Goal: Entertainment & Leisure: Consume media (video, audio)

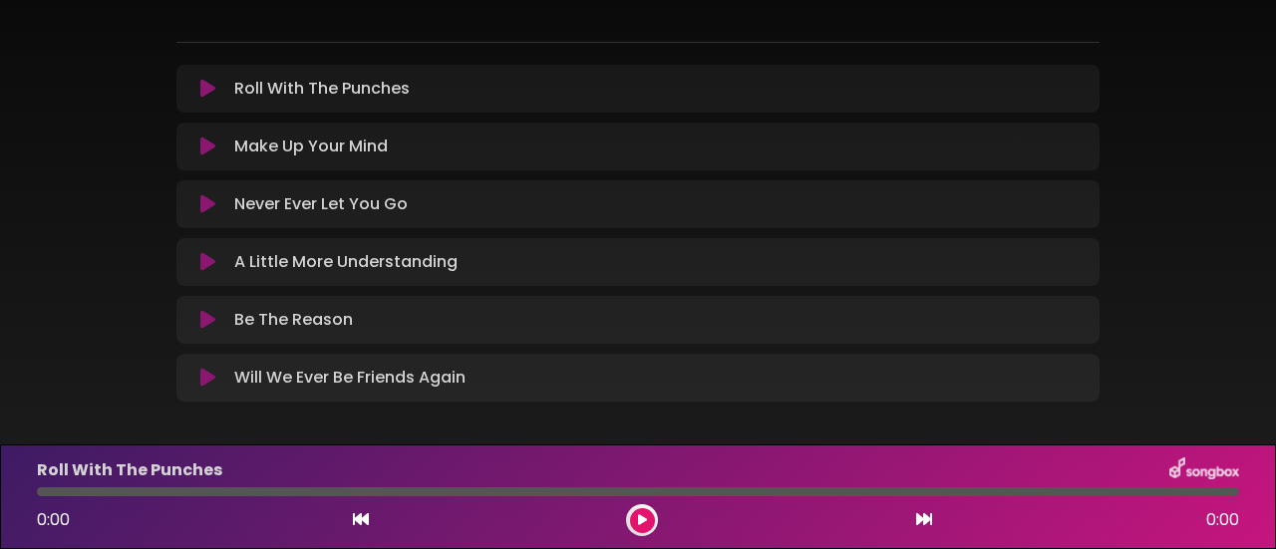
scroll to position [70, 0]
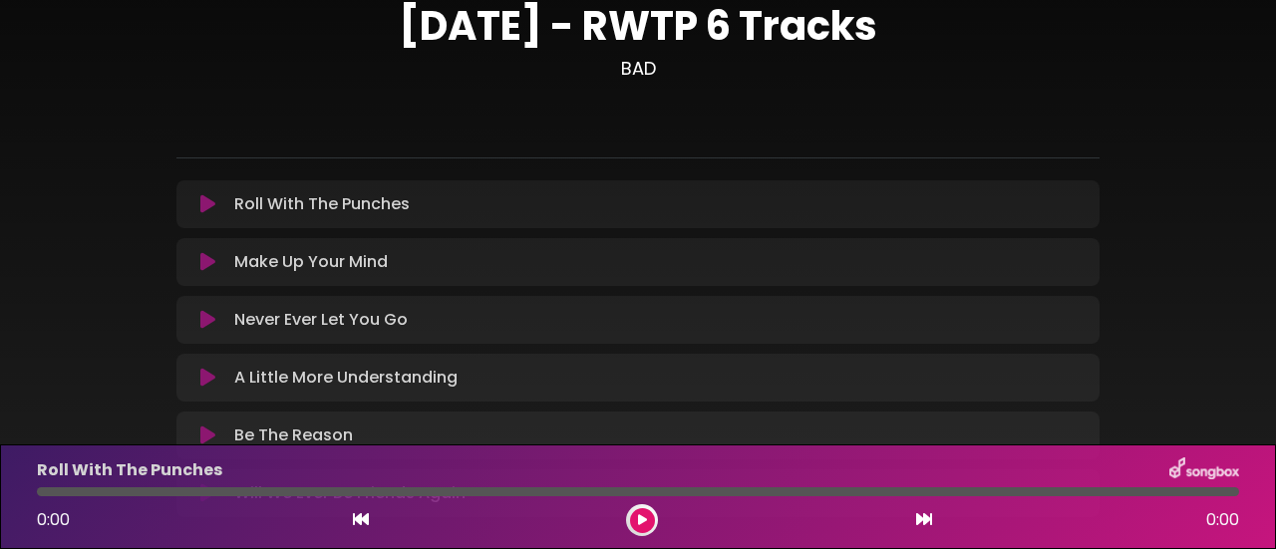
drag, startPoint x: 305, startPoint y: 207, endPoint x: 253, endPoint y: 85, distance: 133.2
click at [253, 85] on div "[DATE] - RWTP 6 Tracks BAD" at bounding box center [638, 49] width 947 height 94
drag, startPoint x: 201, startPoint y: 203, endPoint x: 666, endPoint y: 212, distance: 464.8
click at [666, 213] on div "Roll With The Punches Loading Track..." at bounding box center [657, 204] width 862 height 24
click at [201, 209] on icon at bounding box center [207, 204] width 15 height 20
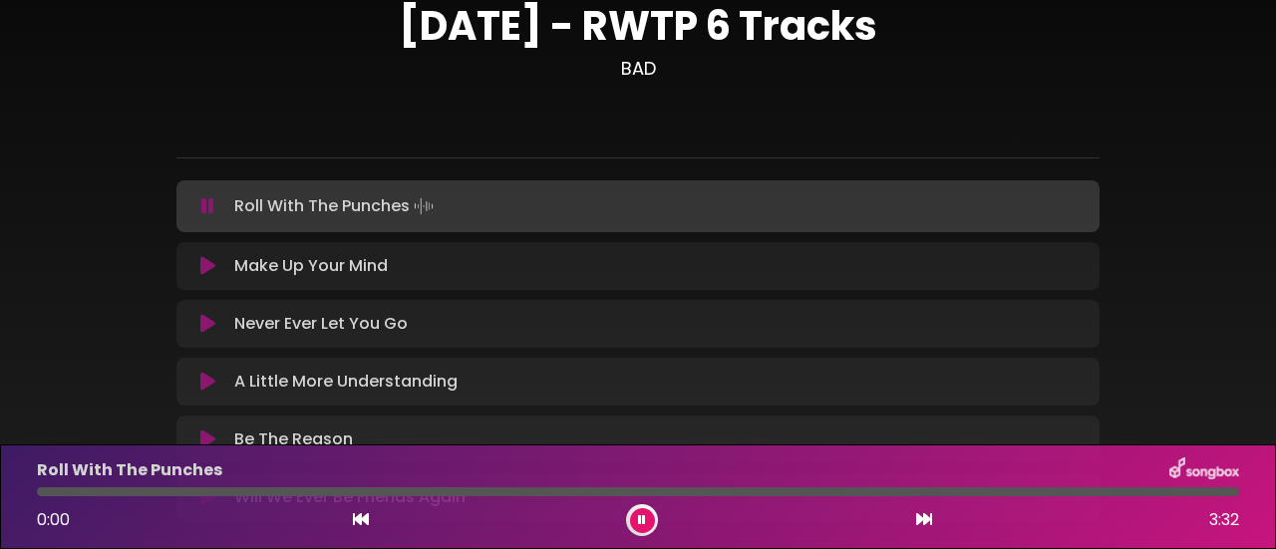
click at [201, 209] on icon at bounding box center [207, 206] width 13 height 20
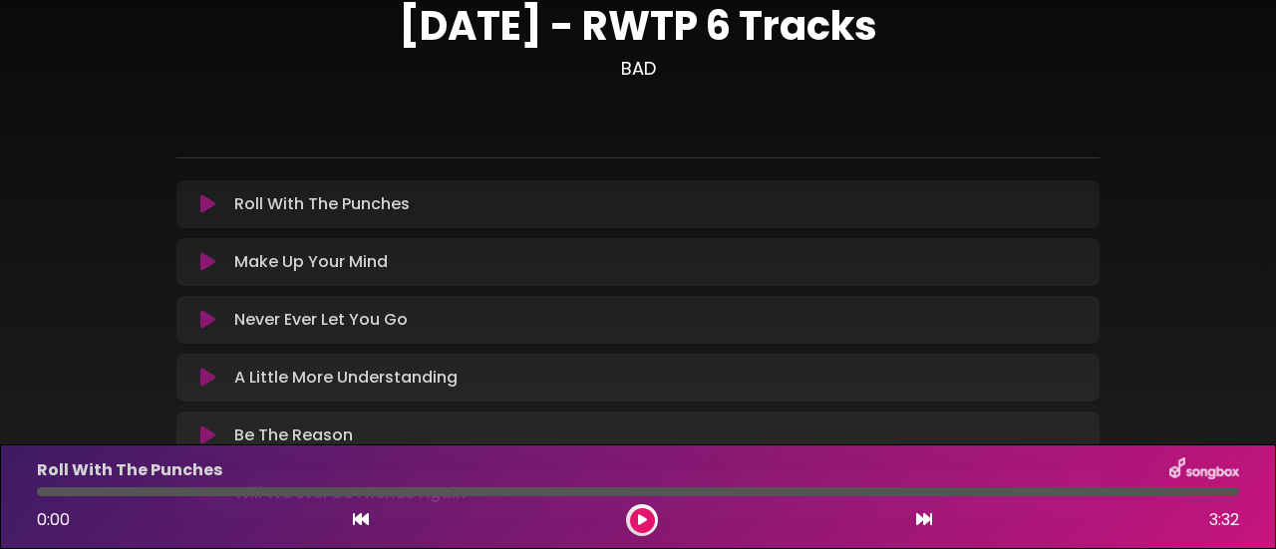
click at [224, 214] on div "Roll With The Punches Loading Track..." at bounding box center [637, 204] width 899 height 24
drag, startPoint x: 233, startPoint y: 237, endPoint x: 239, endPoint y: 248, distance: 12.5
click at [239, 248] on div "Roll With The Punches Loading Track... Your Feedback Name" at bounding box center [638, 348] width 923 height 337
click at [281, 253] on p "Make Up Your Mind Loading Track..." at bounding box center [311, 262] width 154 height 24
click at [288, 271] on p "Make Up Your Mind Loading Track..." at bounding box center [311, 262] width 154 height 24
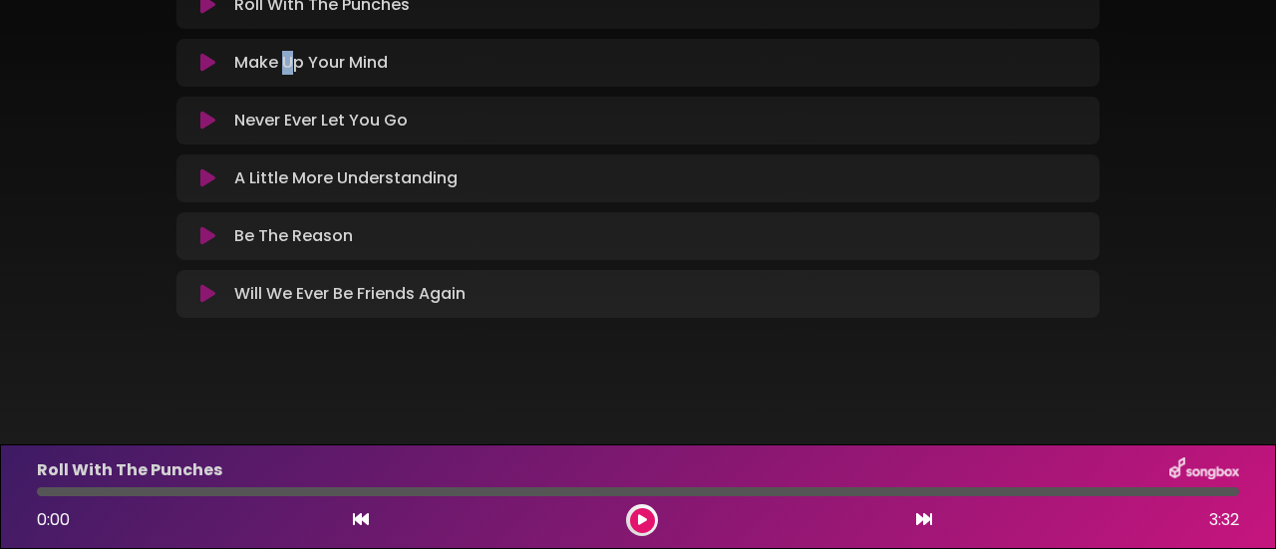
scroll to position [0, 0]
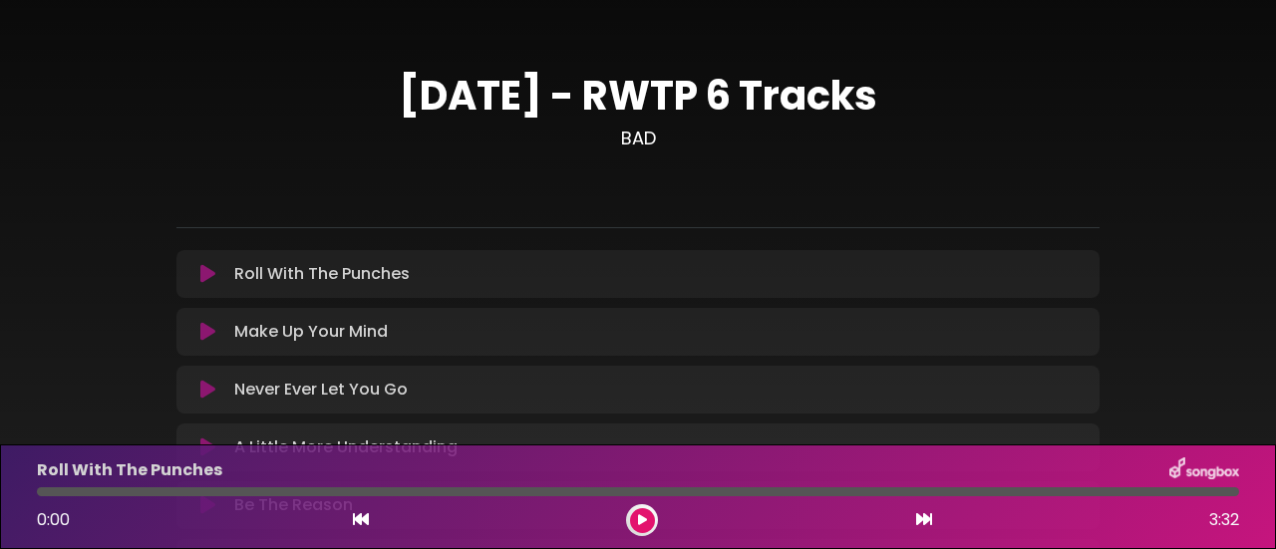
drag, startPoint x: 204, startPoint y: 279, endPoint x: 128, endPoint y: 232, distance: 90.0
click at [128, 232] on div "[DATE] - RWTP 6 Tracks BAD" at bounding box center [638, 322] width 1137 height 597
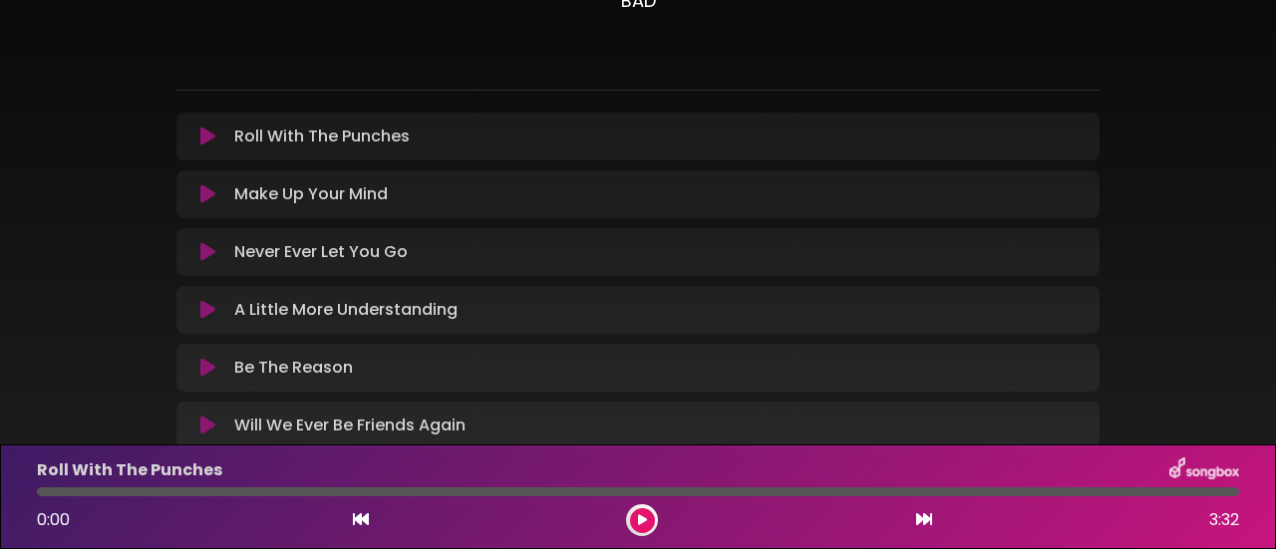
scroll to position [170, 0]
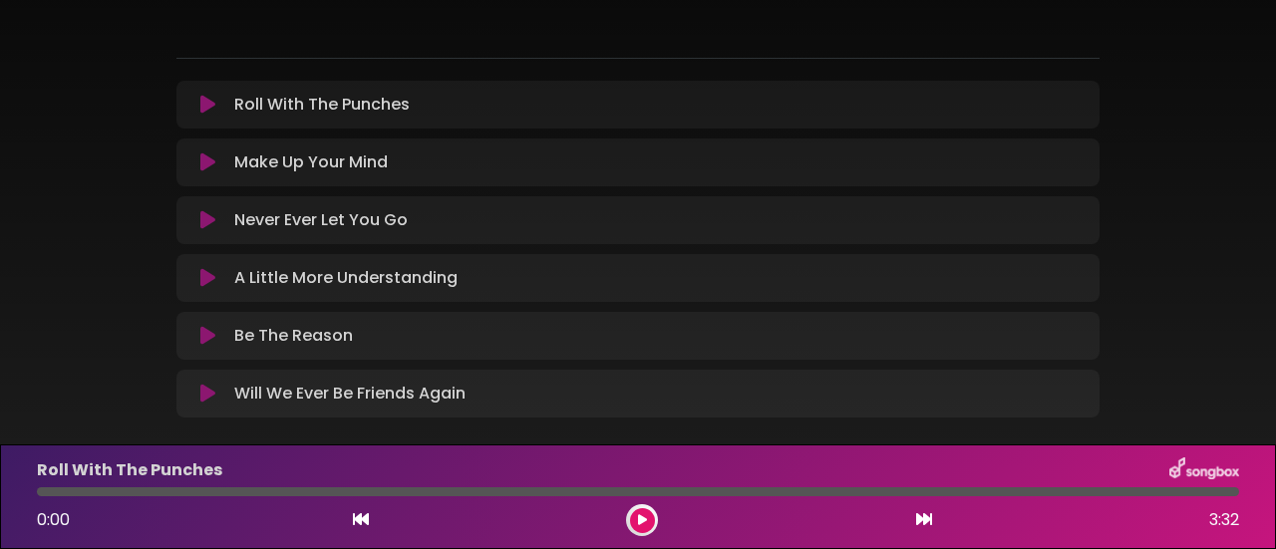
drag, startPoint x: 203, startPoint y: 107, endPoint x: 555, endPoint y: 110, distance: 352.0
click at [558, 111] on div "Roll With The Punches Loading Track..." at bounding box center [657, 105] width 862 height 24
click at [541, 108] on div "Roll With The Punches Loading Track..." at bounding box center [657, 105] width 862 height 24
drag, startPoint x: 280, startPoint y: 121, endPoint x: 310, endPoint y: 167, distance: 54.8
click at [311, 155] on div "Roll With The Punches Loading Track... Your Feedback Name" at bounding box center [638, 249] width 923 height 337
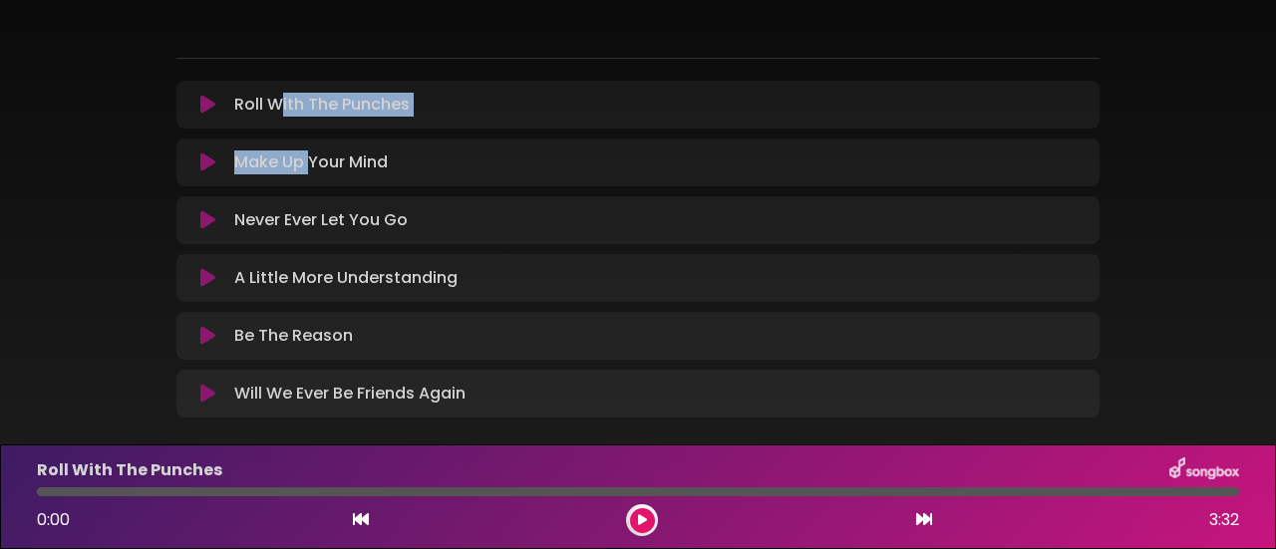
click at [550, 87] on div "Roll With The Punches Loading Track... Name Email" at bounding box center [638, 105] width 923 height 48
click at [206, 106] on icon at bounding box center [207, 105] width 15 height 20
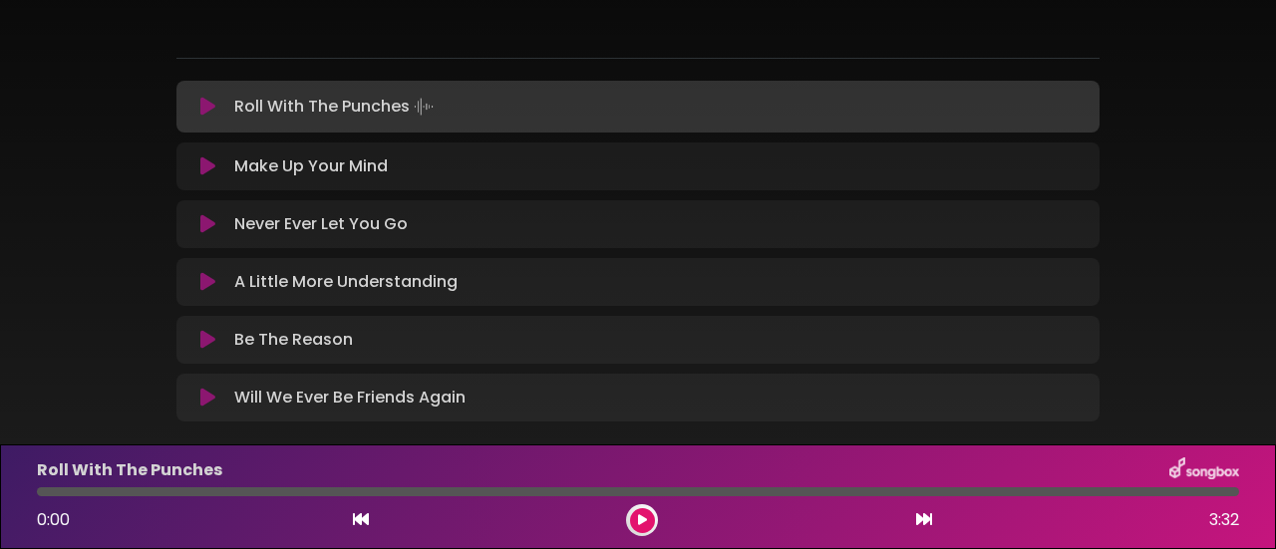
click at [201, 97] on icon at bounding box center [207, 107] width 15 height 20
click at [206, 109] on icon at bounding box center [207, 107] width 15 height 20
click at [377, 106] on p "Roll With The Punches Loading Track..." at bounding box center [335, 107] width 203 height 28
click at [424, 109] on img at bounding box center [424, 107] width 28 height 28
click at [469, 110] on div "Roll With The Punches Loading Track..." at bounding box center [657, 107] width 862 height 28
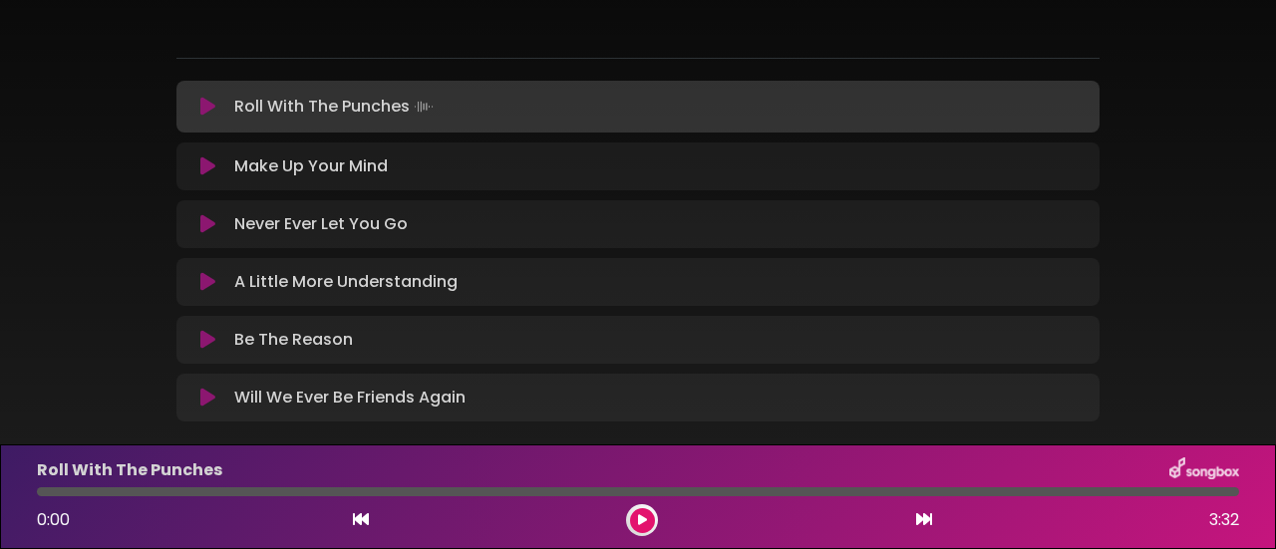
click at [469, 110] on div "Roll With The Punches Loading Track..." at bounding box center [657, 107] width 862 height 28
click at [200, 113] on icon at bounding box center [207, 107] width 15 height 20
click at [263, 110] on p "Roll With The Punches Loading Track..." at bounding box center [335, 107] width 203 height 28
click at [634, 523] on button at bounding box center [642, 521] width 25 height 25
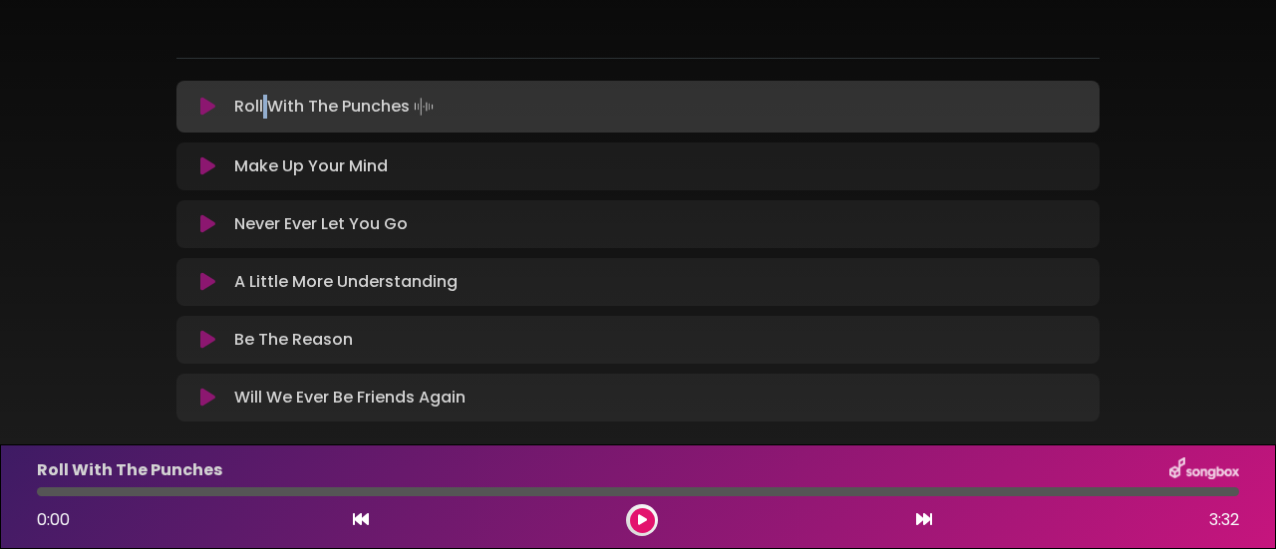
click at [638, 516] on icon at bounding box center [642, 521] width 9 height 12
click at [638, 520] on button at bounding box center [642, 521] width 25 height 25
click at [639, 520] on icon at bounding box center [642, 521] width 9 height 12
click at [640, 521] on icon at bounding box center [642, 521] width 9 height 12
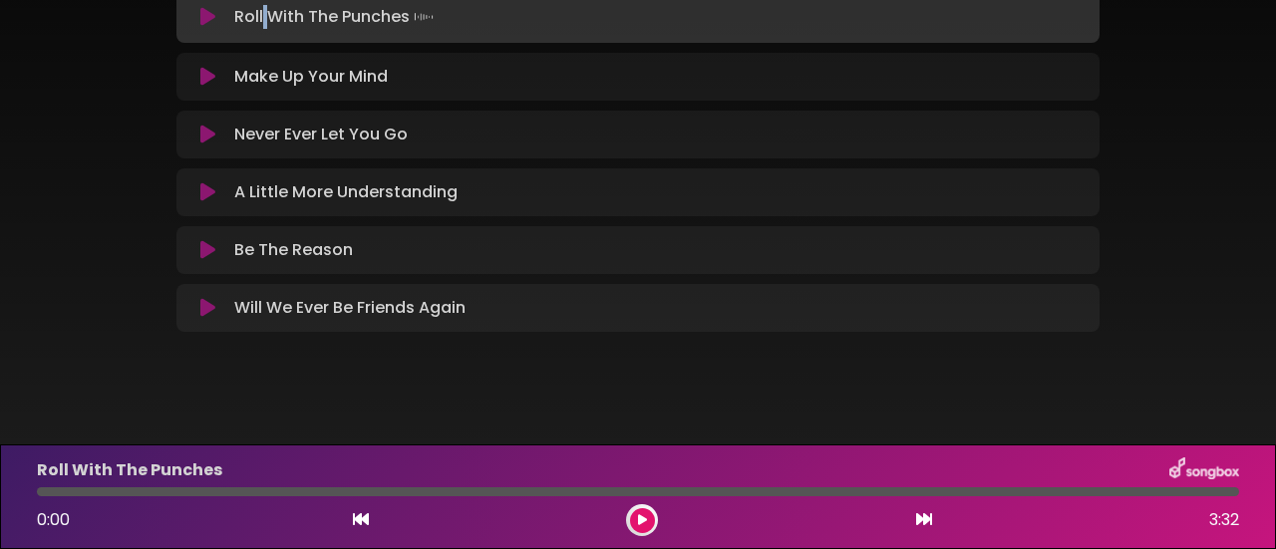
scroll to position [273, 0]
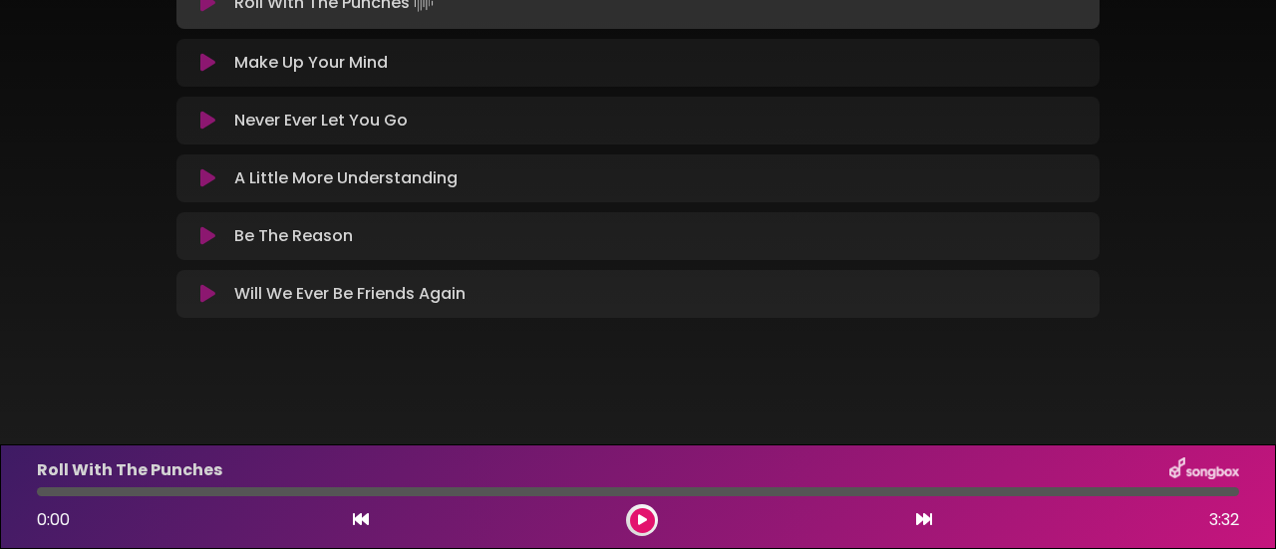
click at [37, 492] on div at bounding box center [638, 492] width 1203 height 9
click at [46, 493] on div at bounding box center [638, 492] width 1203 height 9
drag, startPoint x: 35, startPoint y: 487, endPoint x: 55, endPoint y: 503, distance: 25.5
click at [34, 488] on div "Roll With The Punches 0:00 3:32" at bounding box center [638, 497] width 1227 height 79
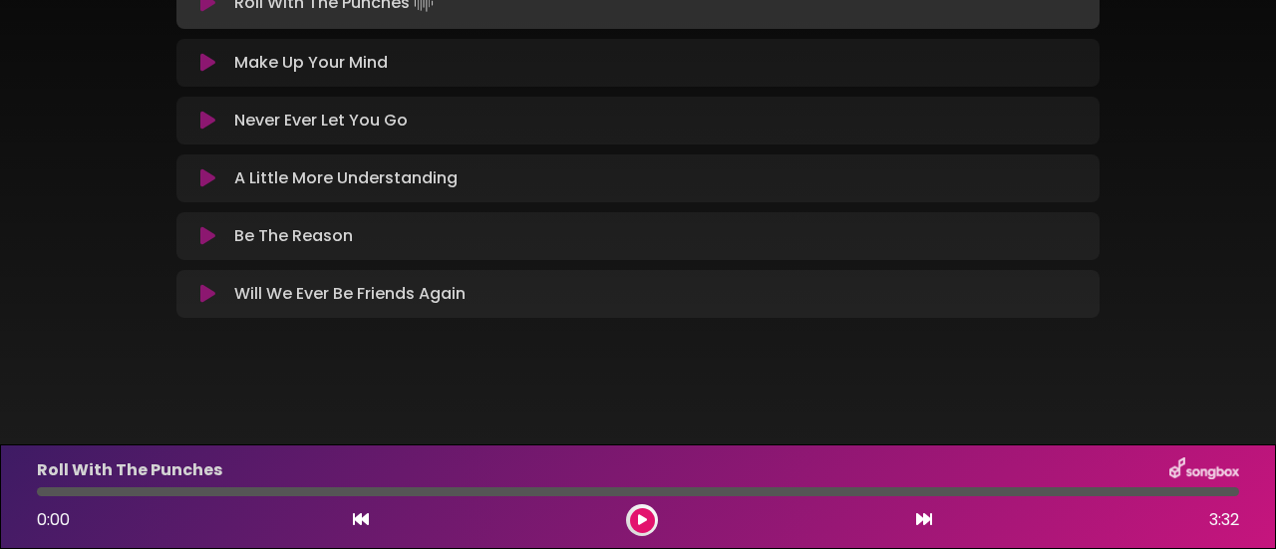
click at [641, 518] on icon at bounding box center [642, 521] width 9 height 12
click at [638, 517] on icon at bounding box center [642, 521] width 9 height 12
click at [210, 180] on icon at bounding box center [207, 179] width 15 height 20
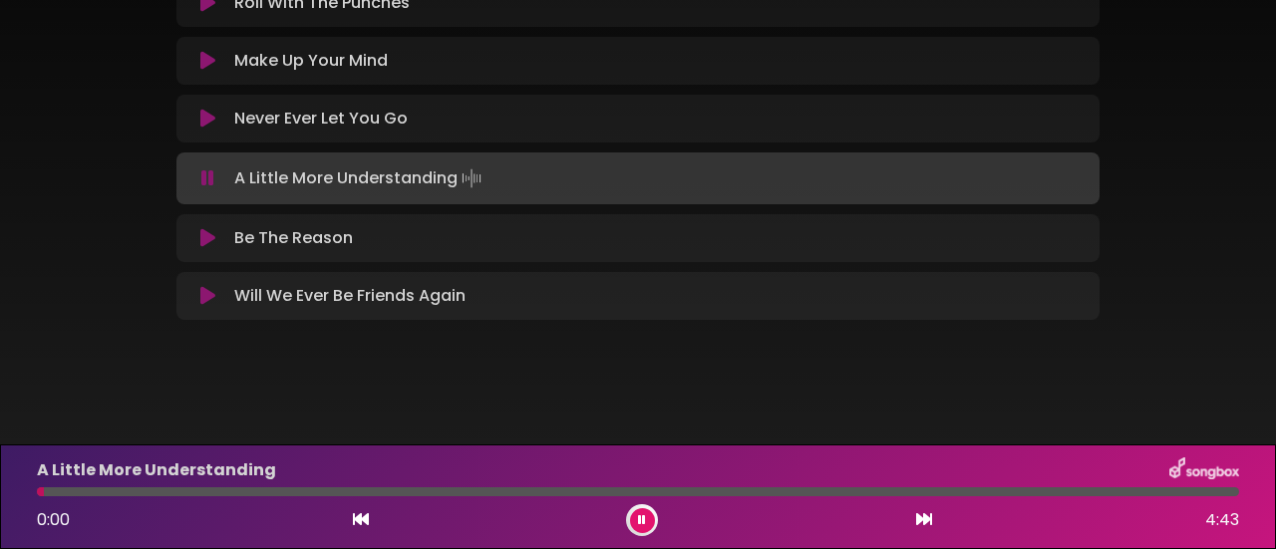
click at [644, 525] on icon at bounding box center [642, 521] width 8 height 12
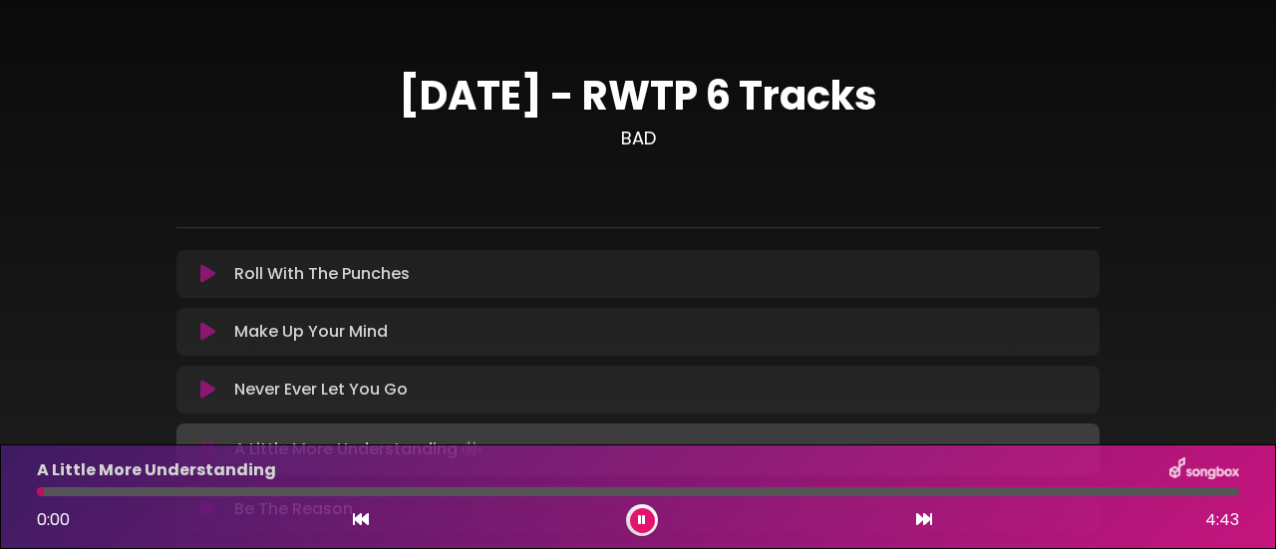
click at [201, 276] on icon at bounding box center [207, 274] width 15 height 20
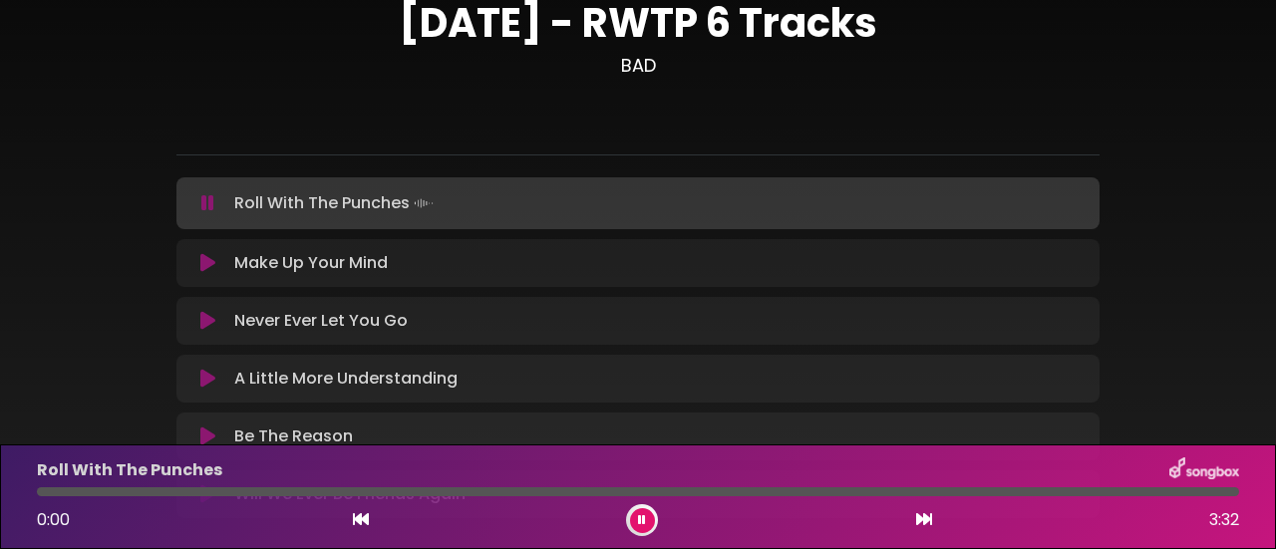
scroll to position [100, 0]
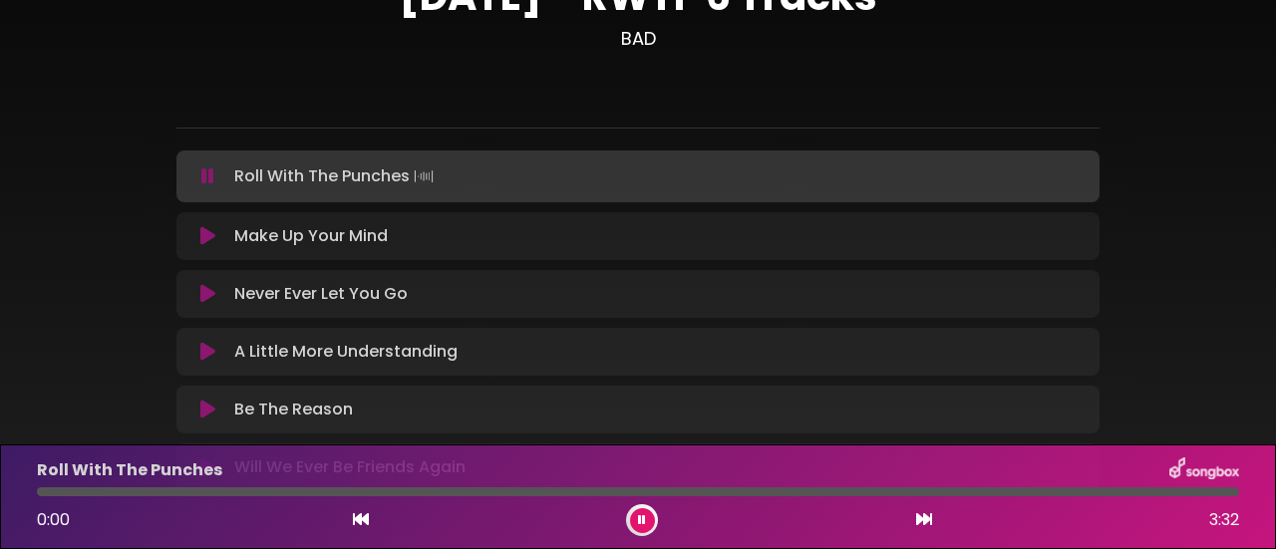
click at [638, 527] on icon at bounding box center [642, 521] width 8 height 12
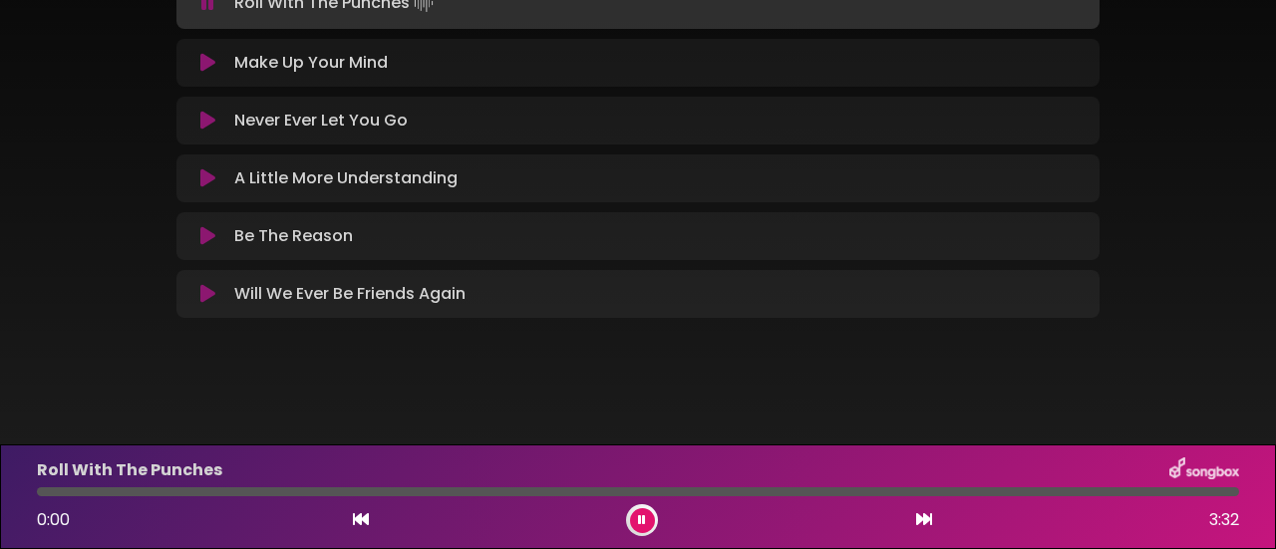
scroll to position [174, 0]
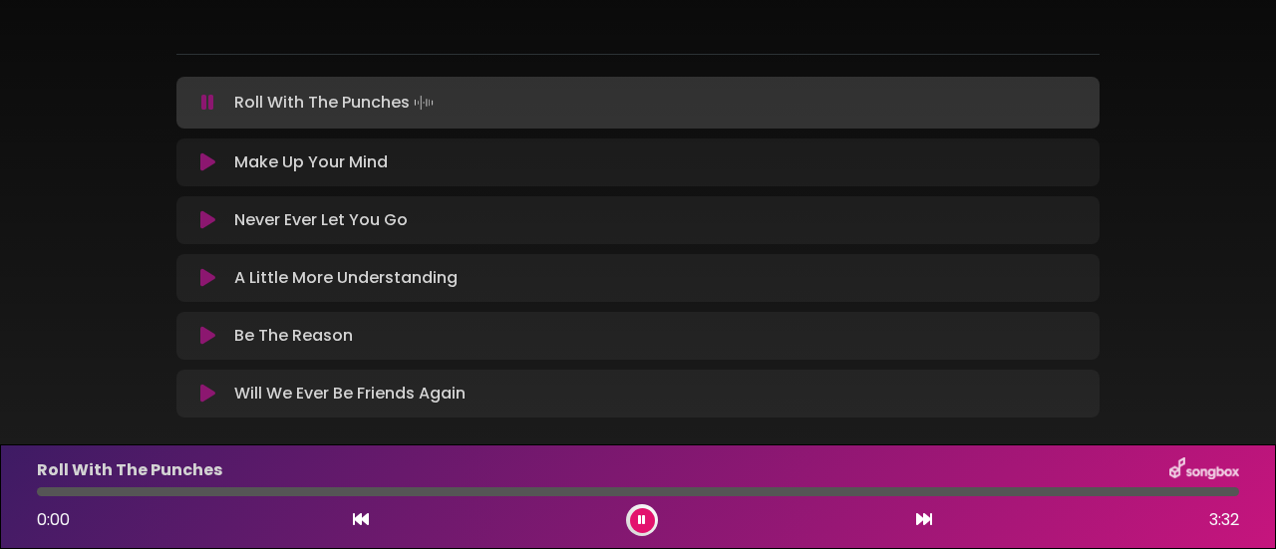
click at [1194, 365] on div "[DATE] - RWTP 6 Tracks BAD" at bounding box center [638, 150] width 1137 height 601
